Goal: Information Seeking & Learning: Learn about a topic

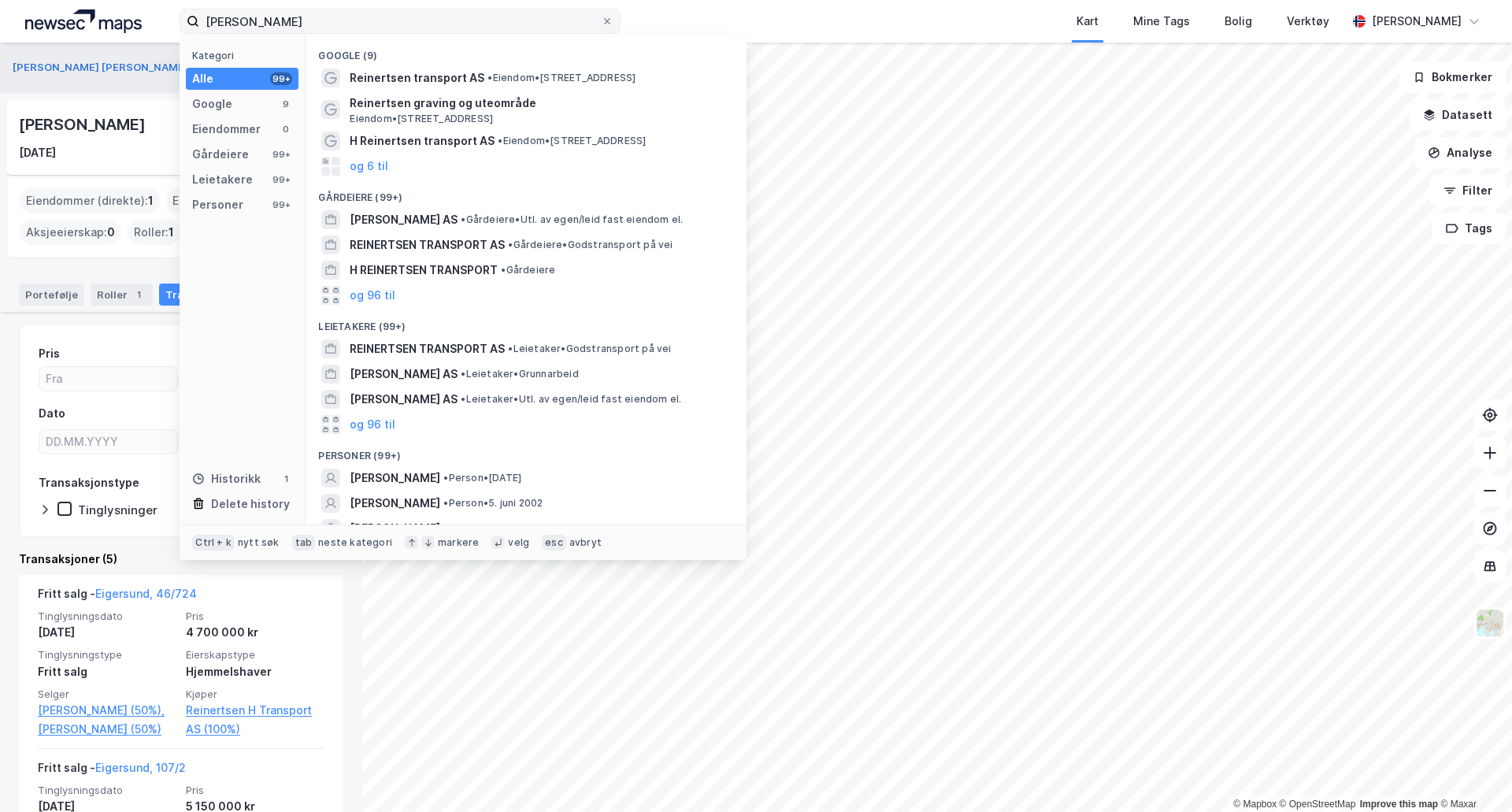
click at [427, 21] on input "[PERSON_NAME]" at bounding box center [400, 21] width 401 height 24
click at [424, 21] on input "[PERSON_NAME]" at bounding box center [400, 21] width 401 height 24
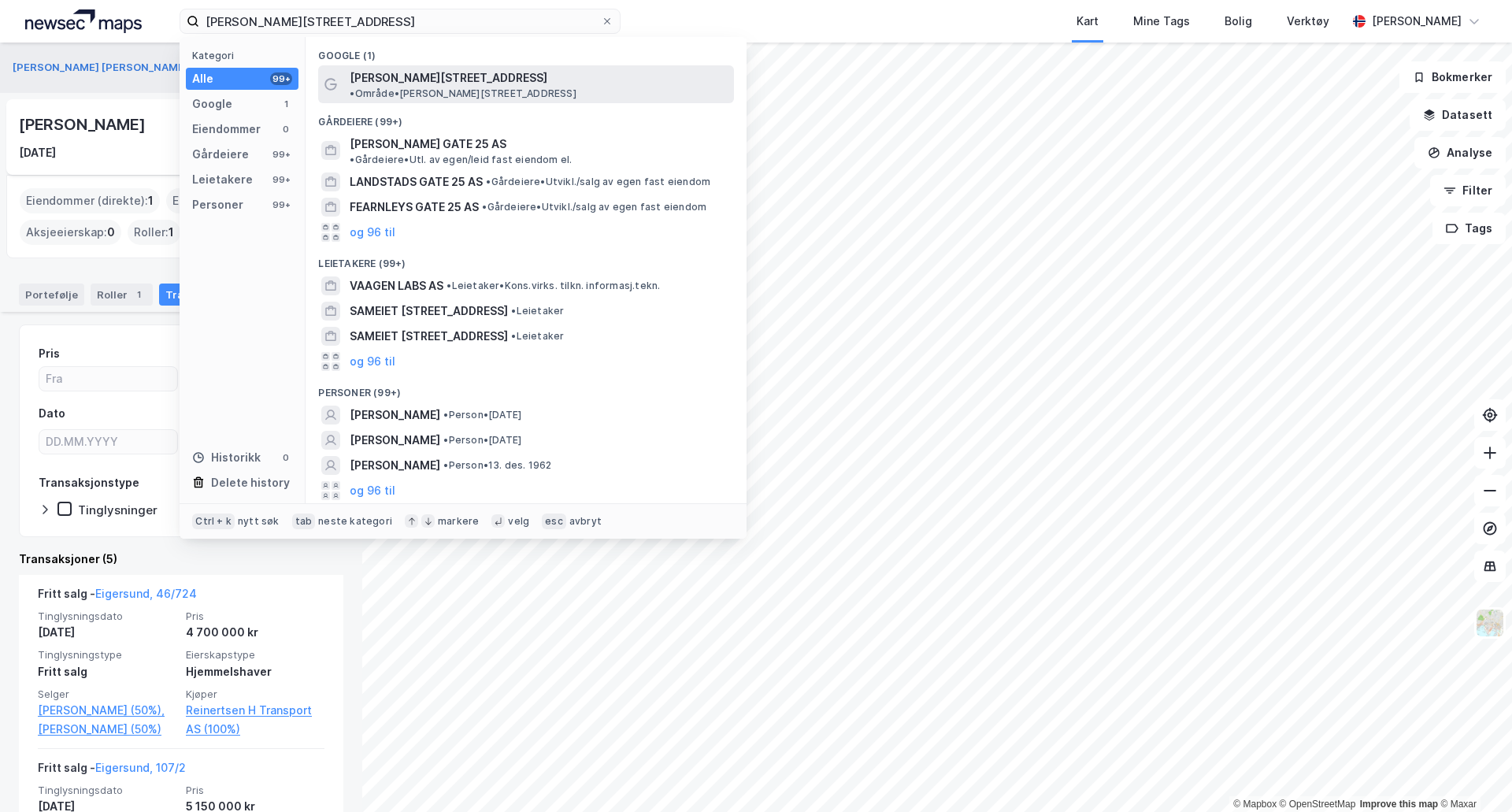
type input "[PERSON_NAME][STREET_ADDRESS]"
click at [563, 87] on span "• Område • [PERSON_NAME][STREET_ADDRESS]" at bounding box center [463, 93] width 226 height 12
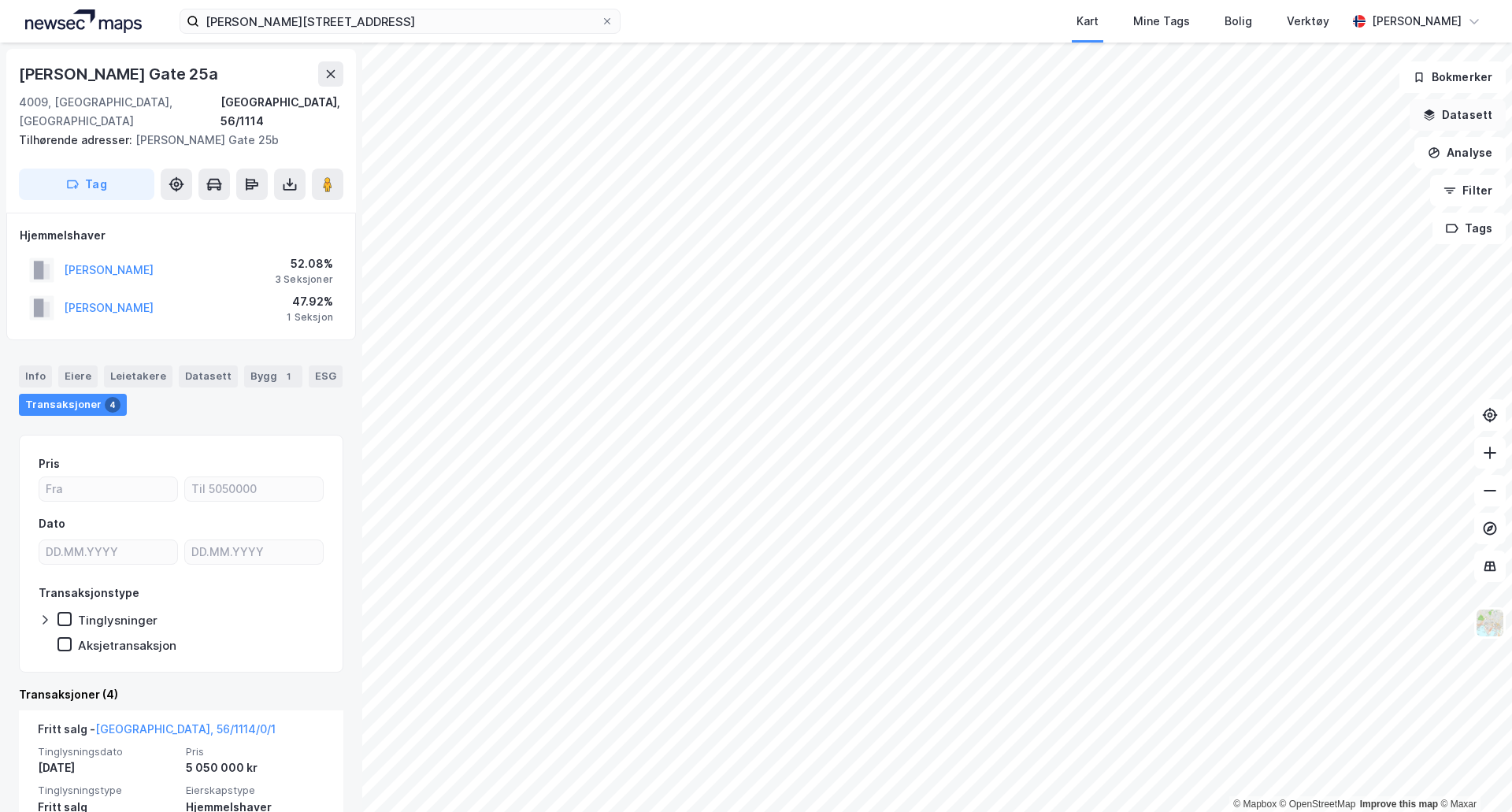
click at [1479, 118] on button "Datasett" at bounding box center [1458, 114] width 96 height 31
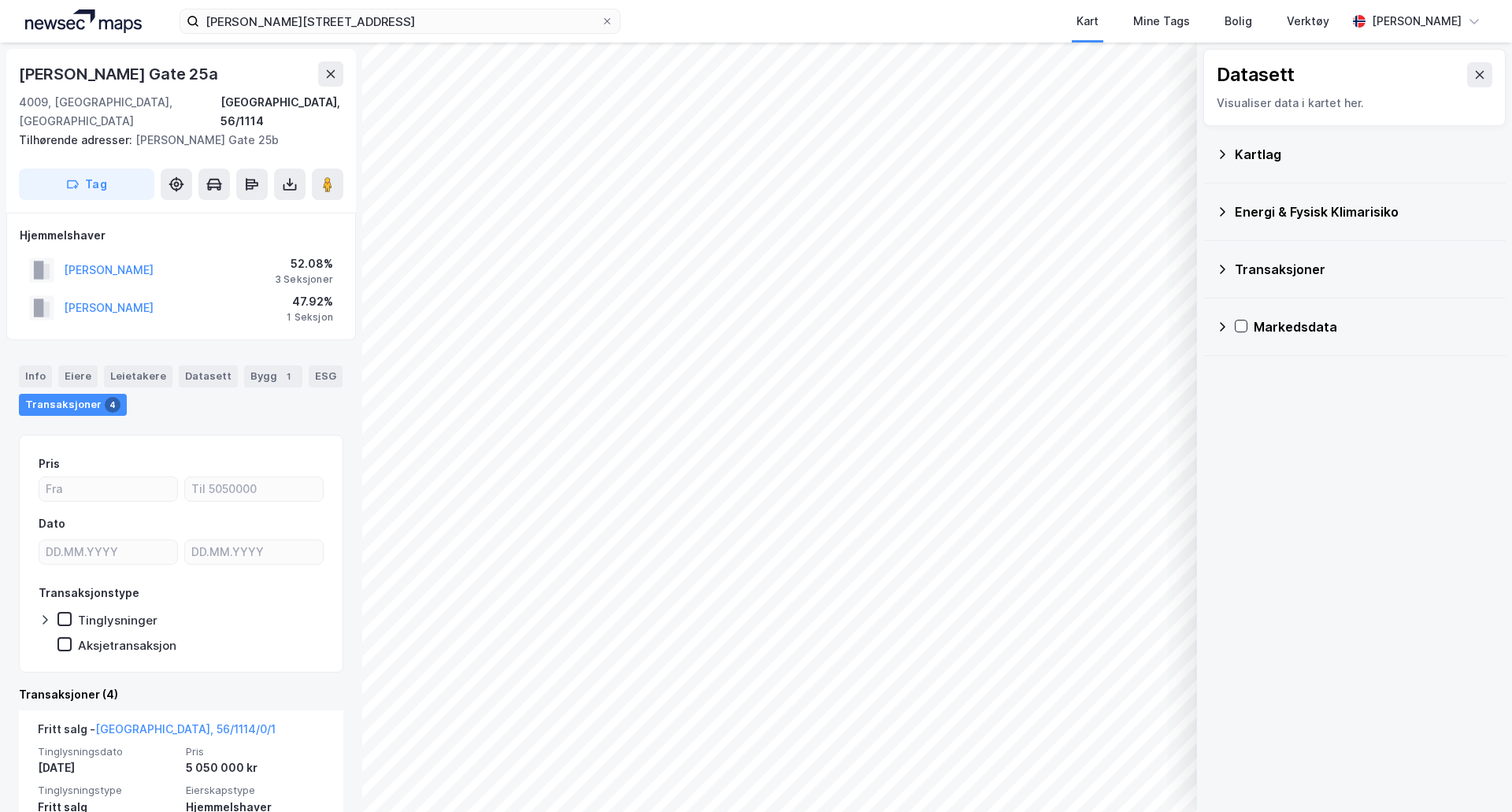
click at [1336, 162] on div "Kartlag" at bounding box center [1363, 154] width 258 height 19
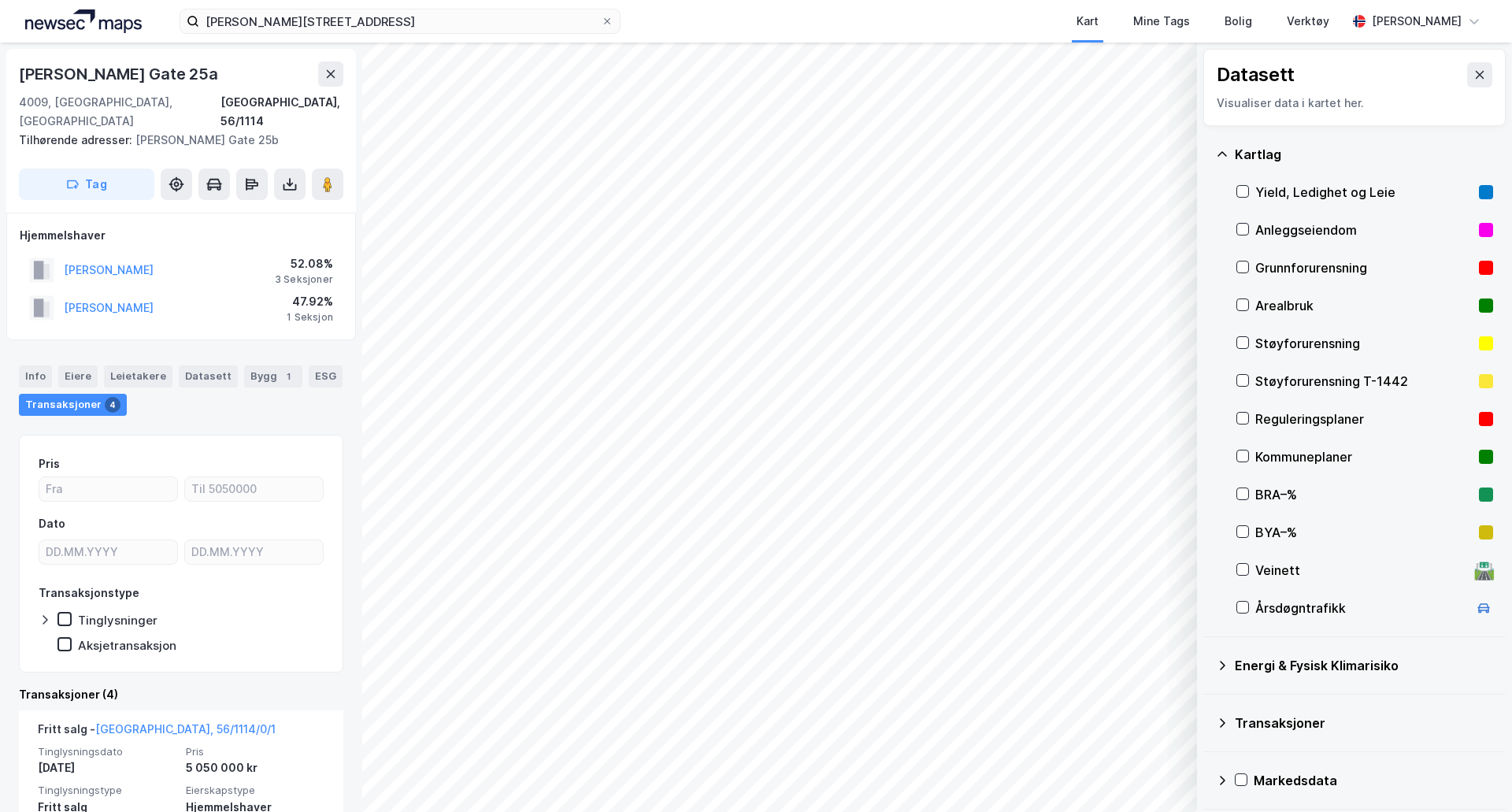
click at [1315, 422] on div "Reguleringsplaner" at bounding box center [1363, 418] width 217 height 19
